Goal: Transaction & Acquisition: Purchase product/service

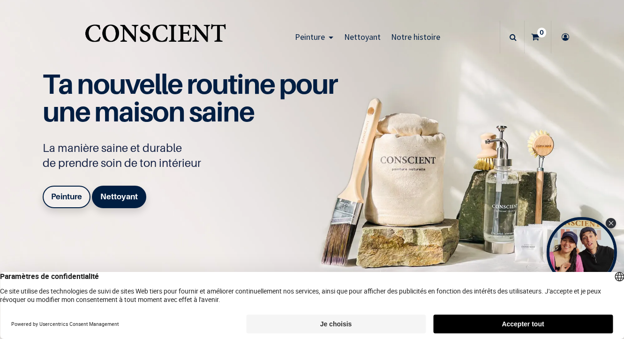
click at [488, 321] on button "Accepter tout" at bounding box center [523, 324] width 180 height 19
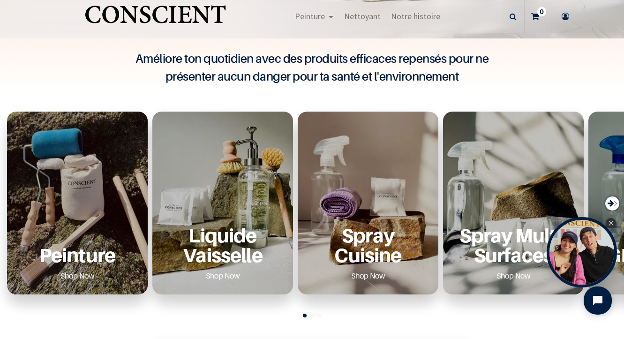
scroll to position [267, 0]
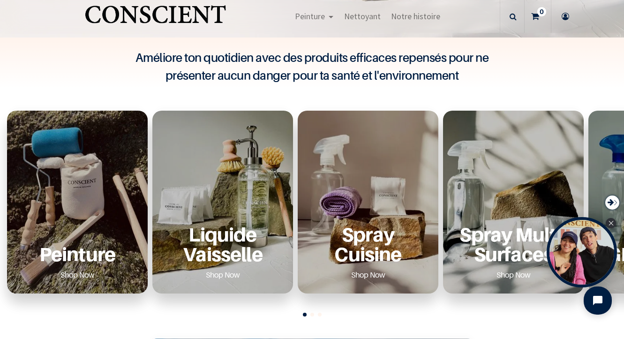
click at [76, 219] on div "Peinture Shop Now" at bounding box center [77, 202] width 141 height 183
click at [86, 273] on link "Shop Now" at bounding box center [77, 274] width 57 height 15
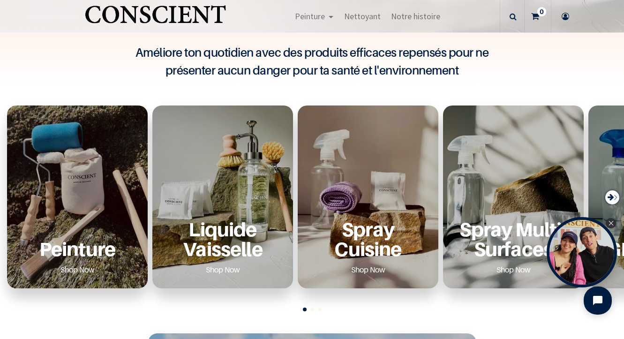
scroll to position [274, 0]
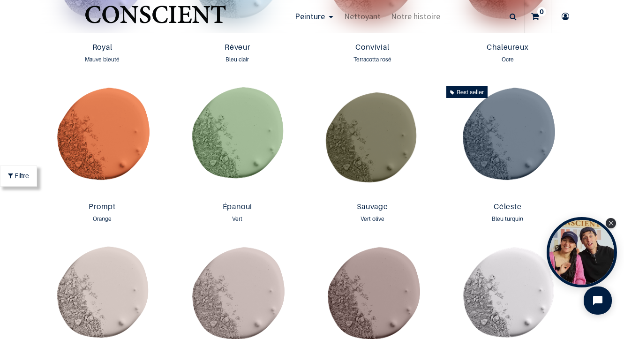
scroll to position [1259, 0]
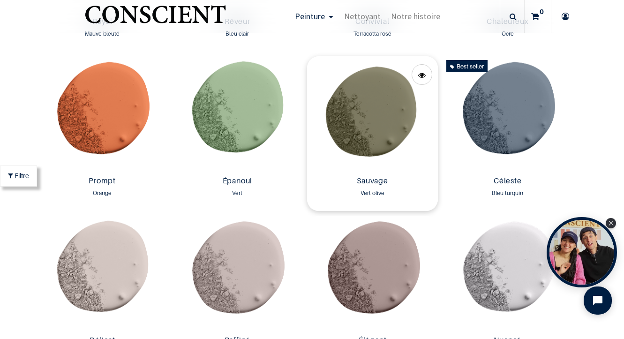
click at [382, 140] on img at bounding box center [372, 114] width 130 height 116
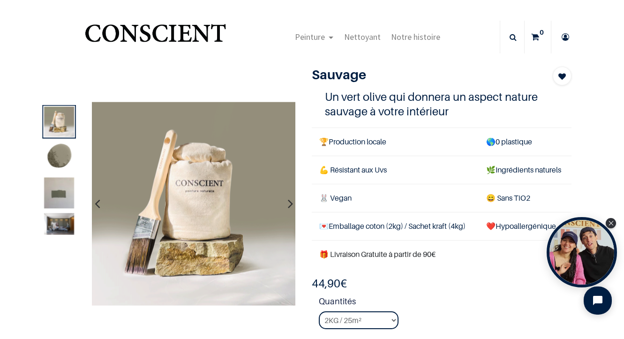
click at [57, 227] on img at bounding box center [60, 224] width 30 height 22
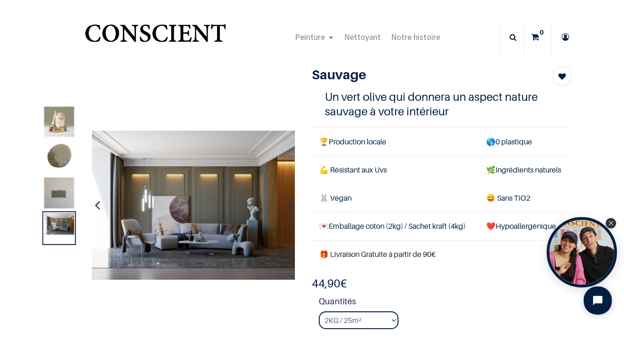
click at [168, 203] on img at bounding box center [193, 205] width 204 height 150
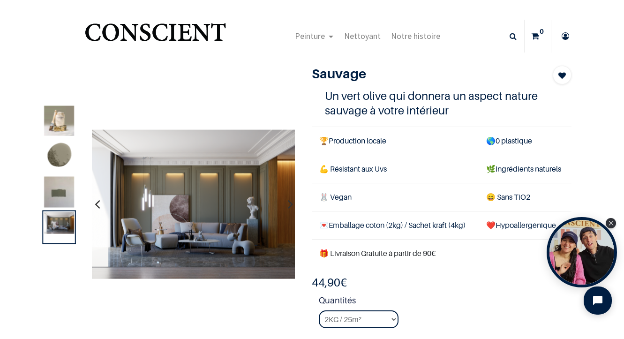
click at [219, 194] on img at bounding box center [193, 204] width 204 height 150
click at [236, 92] on div "Sauvage" at bounding box center [305, 220] width 548 height 309
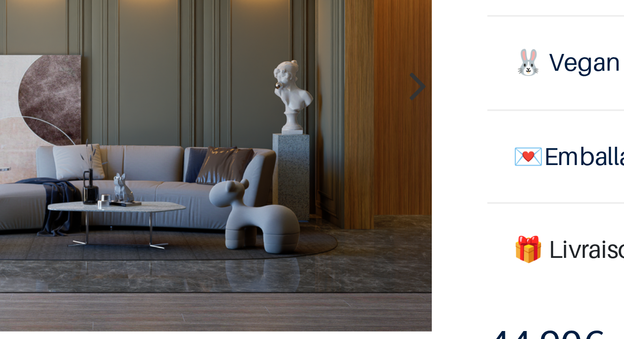
scroll to position [90, 0]
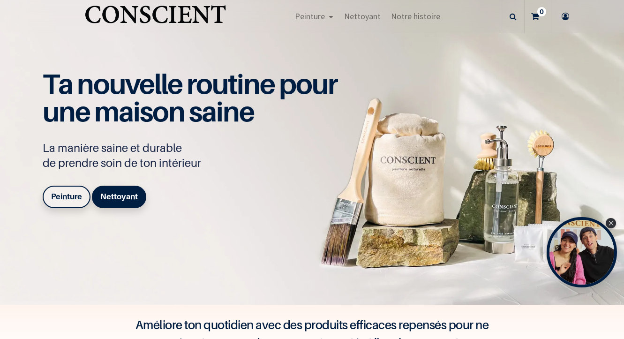
scroll to position [275, 0]
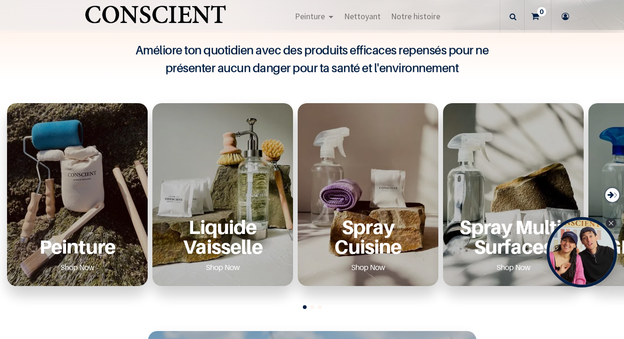
click at [71, 171] on div "Peinture Shop Now" at bounding box center [77, 194] width 141 height 183
click at [612, 222] on icon "Close Tolstoy widget" at bounding box center [611, 222] width 5 height 5
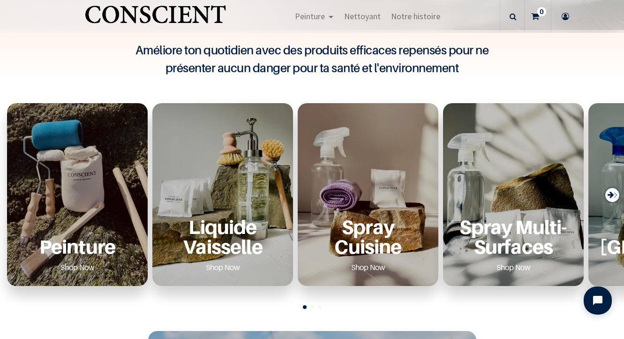
click at [86, 189] on div "Peinture Shop Now" at bounding box center [77, 194] width 141 height 183
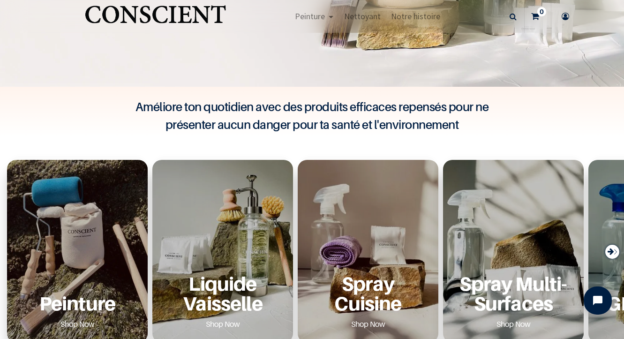
scroll to position [184, 0]
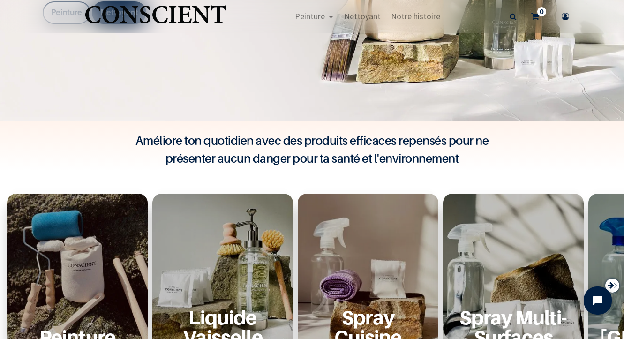
click at [73, 285] on div "Peinture Shop Now" at bounding box center [77, 285] width 141 height 183
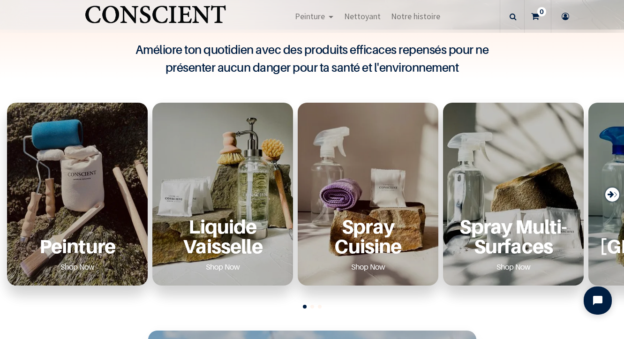
scroll to position [0, 0]
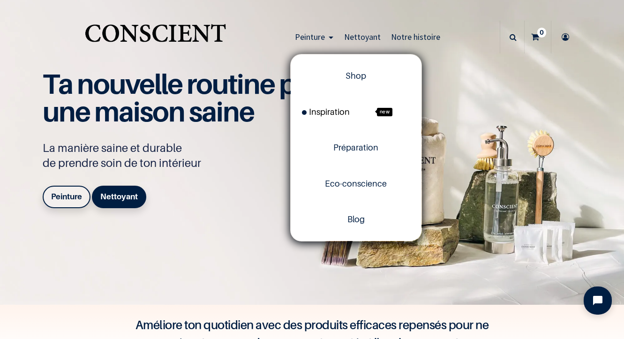
click at [320, 110] on span "Inspiration" at bounding box center [326, 112] width 48 height 10
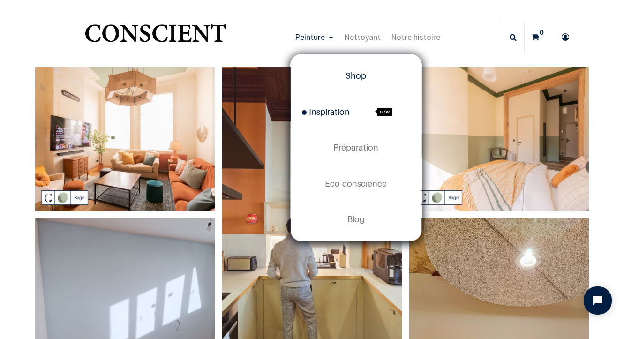
click at [359, 74] on span "Shop" at bounding box center [356, 76] width 21 height 10
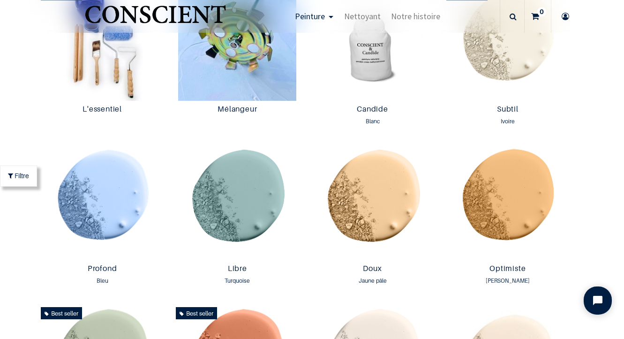
scroll to position [534, 0]
click at [368, 71] on img at bounding box center [372, 42] width 130 height 116
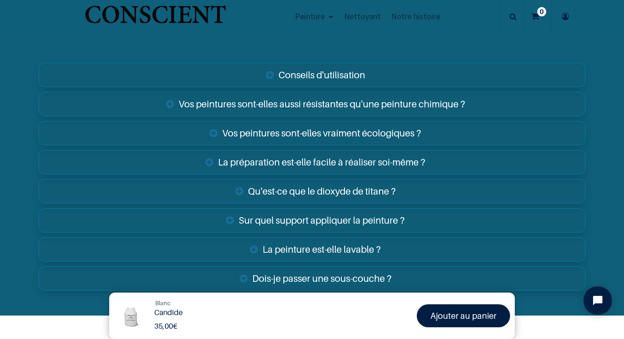
scroll to position [1450, 0]
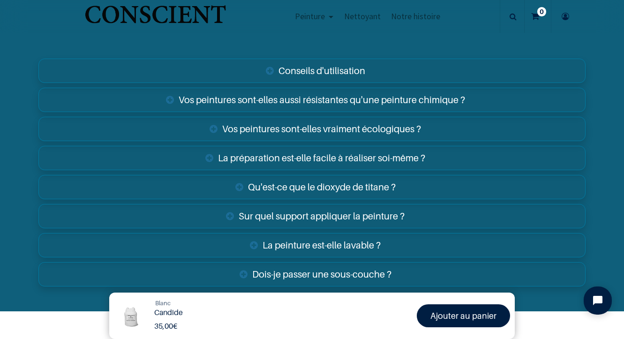
click at [361, 211] on link "Sur quel support appliquer la peinture ?" at bounding box center [312, 216] width 548 height 24
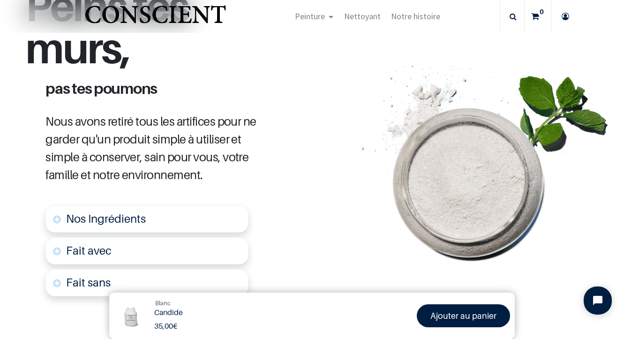
scroll to position [151, 0]
